Goal: Find specific page/section: Find specific page/section

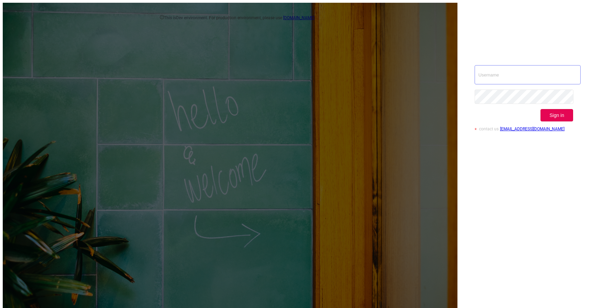
click at [521, 65] on input "text" at bounding box center [528, 74] width 106 height 19
type input "izdrnja@mediaocean.com"
click at [566, 109] on button "Sign in" at bounding box center [557, 115] width 33 height 12
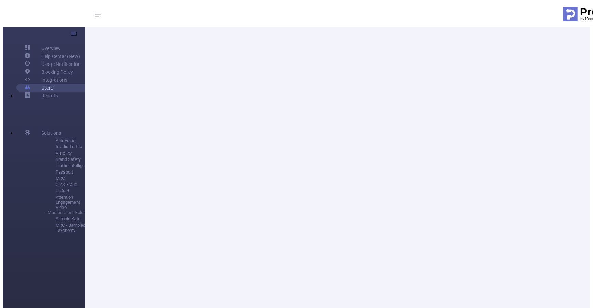
click at [38, 92] on link "Users" at bounding box center [39, 88] width 28 height 8
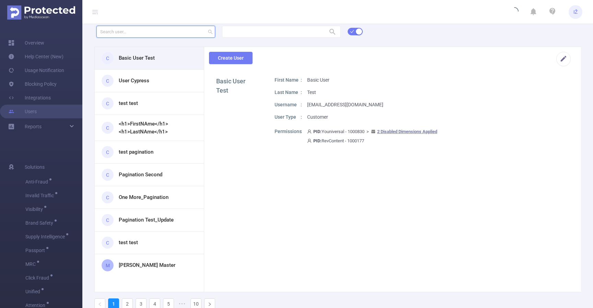
click at [157, 34] on input "text" at bounding box center [155, 32] width 119 height 12
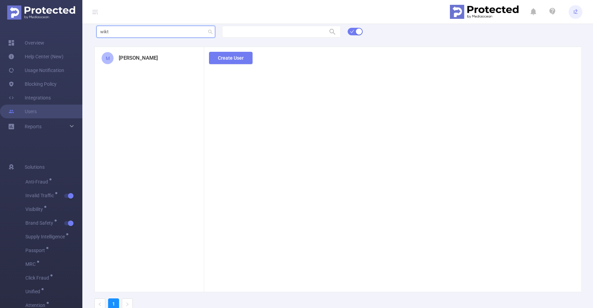
type input "wikt"
click at [153, 59] on div "M [PERSON_NAME]" at bounding box center [149, 58] width 109 height 22
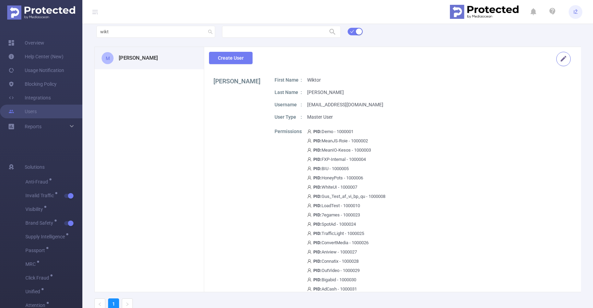
click at [560, 60] on button "button" at bounding box center [564, 59] width 14 height 14
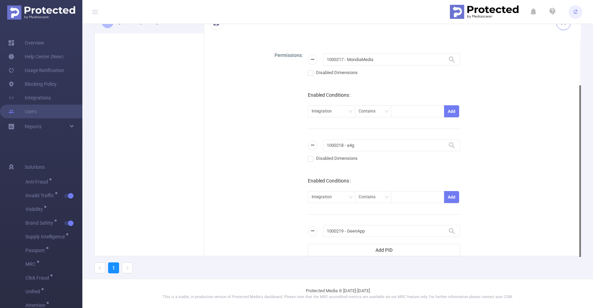
scroll to position [18576, 0]
